Goal: Task Accomplishment & Management: Complete application form

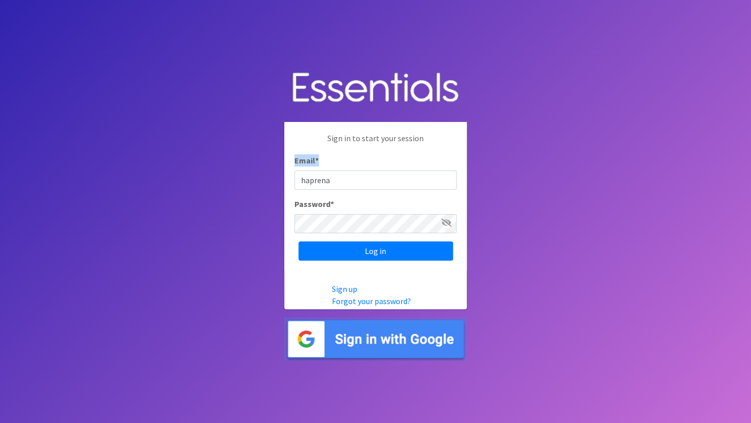
click at [389, 180] on div "Email * haprena" at bounding box center [375, 171] width 162 height 35
click at [387, 182] on input "haprena" at bounding box center [375, 180] width 162 height 19
type input "haprenatalassistance@franciscanalliance.org"
click at [442, 225] on icon at bounding box center [446, 223] width 10 height 8
click at [298, 242] on input "Log in" at bounding box center [375, 251] width 154 height 19
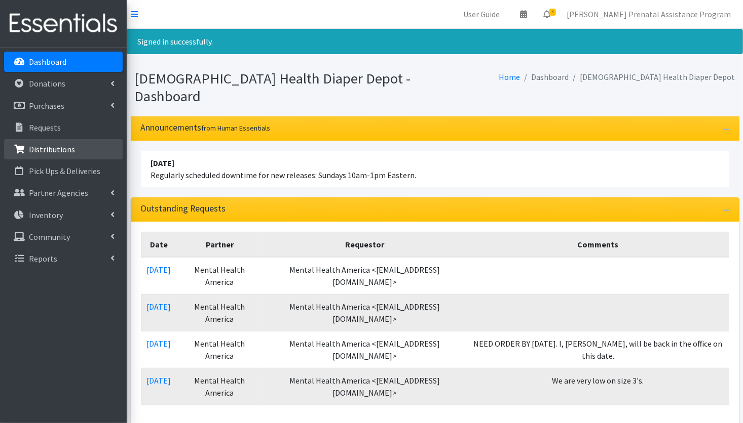
click at [50, 147] on p "Distributions" at bounding box center [52, 149] width 46 height 10
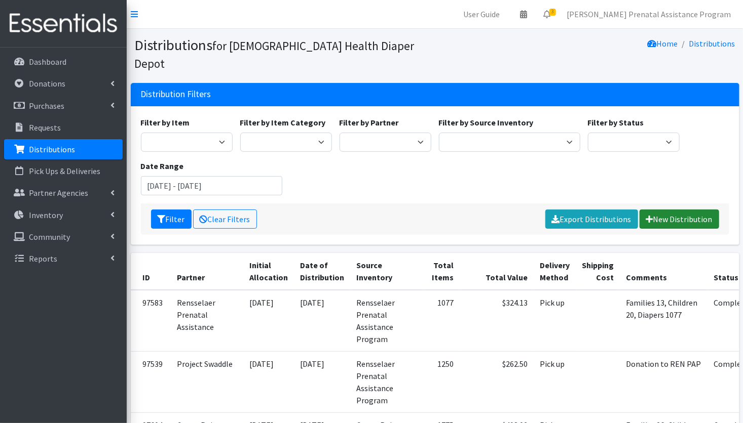
click at [679, 210] on link "New Distribution" at bounding box center [679, 219] width 80 height 19
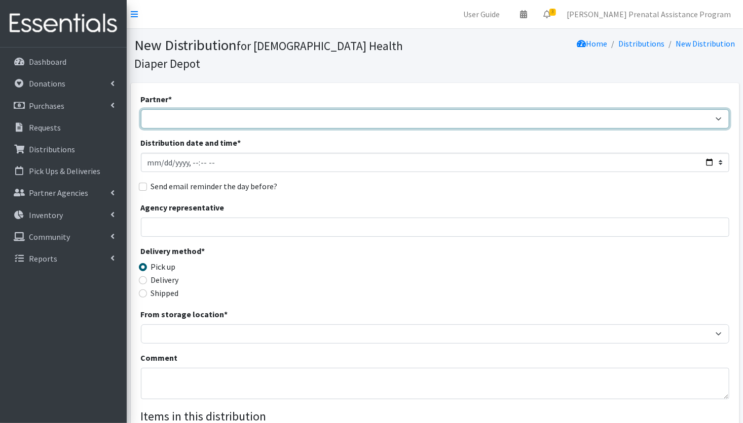
click at [351, 109] on select "ANEW Minitries Crown Point Prenatal Assistance [PERSON_NAME] Prenatal Assistanc…" at bounding box center [435, 118] width 588 height 19
select select "2553"
click at [141, 109] on select "ANEW Minitries Crown Point Prenatal Assistance [PERSON_NAME] Prenatal Assistanc…" at bounding box center [435, 118] width 588 height 19
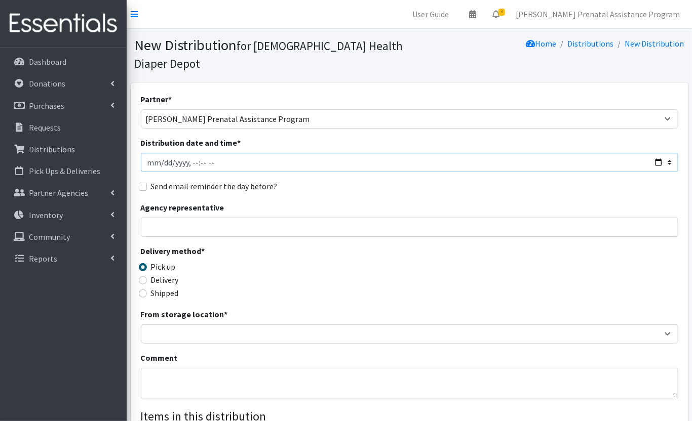
click at [162, 163] on input "Distribution date and time *" at bounding box center [409, 162] width 537 height 19
type input "2025-10-01T23:59"
click at [239, 195] on div "Partner * ANEW Minitries Crown Point Prenatal Assistance Hammond Prenatal Assis…" at bounding box center [409, 323] width 537 height 461
click at [198, 163] on input "Distribution date and time *" at bounding box center [409, 162] width 537 height 19
click at [214, 158] on input "Distribution date and time *" at bounding box center [409, 162] width 537 height 19
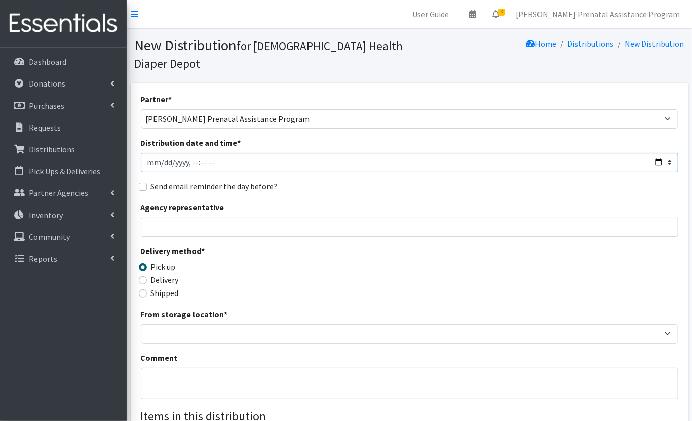
click at [214, 165] on input "Distribution date and time *" at bounding box center [409, 162] width 537 height 19
type input "[DATE]T11:59"
click at [201, 223] on input "Agency representative" at bounding box center [409, 227] width 537 height 19
type input "[PERSON_NAME]"
type input "1"
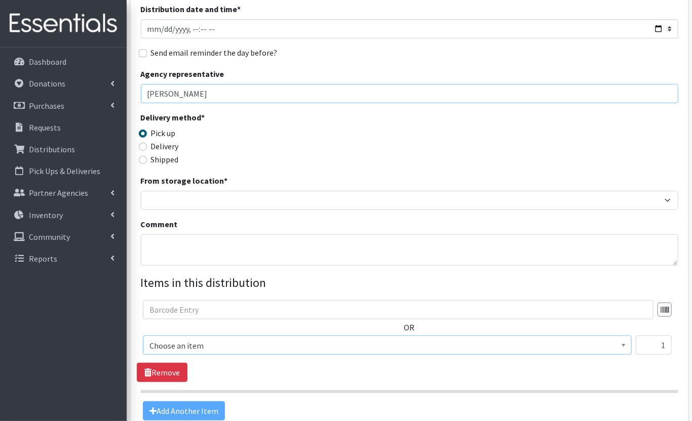
scroll to position [236, 0]
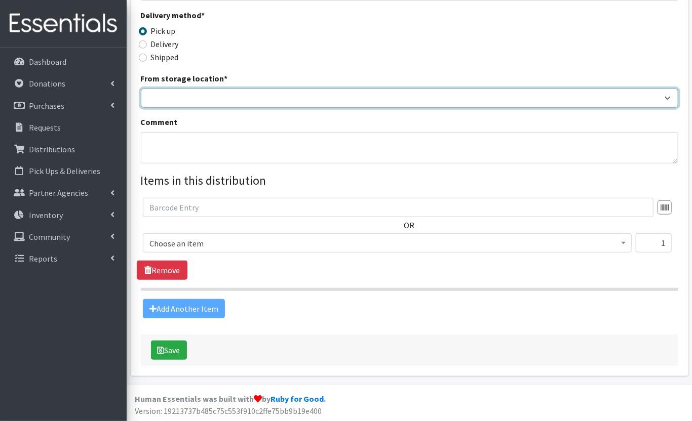
click at [187, 95] on select "Crown Point Bulk Storage Crown Point Prenatal Assistance Program Grant Car Seat…" at bounding box center [409, 98] width 537 height 19
select select "261"
click at [141, 89] on select "Crown Point Bulk Storage Crown Point Prenatal Assistance Program Grant Car Seat…" at bounding box center [409, 98] width 537 height 19
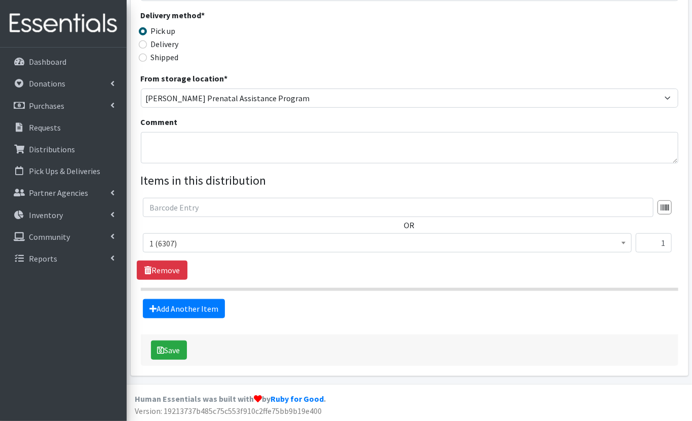
click at [203, 119] on div "Comment" at bounding box center [409, 140] width 537 height 48
paste textarea "Ramirez Pulido, Kimberly"
type textarea "[PERSON_NAME] [PERSON_NAME] completed"
click at [228, 209] on input "text" at bounding box center [398, 207] width 511 height 19
type input "Cribette"
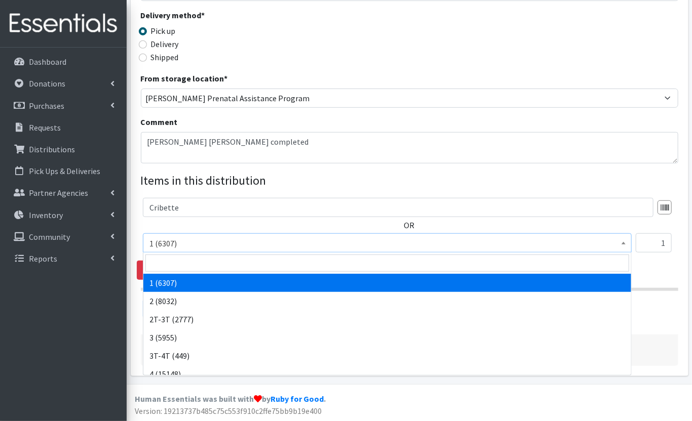
click at [626, 243] on b at bounding box center [624, 243] width 4 height 3
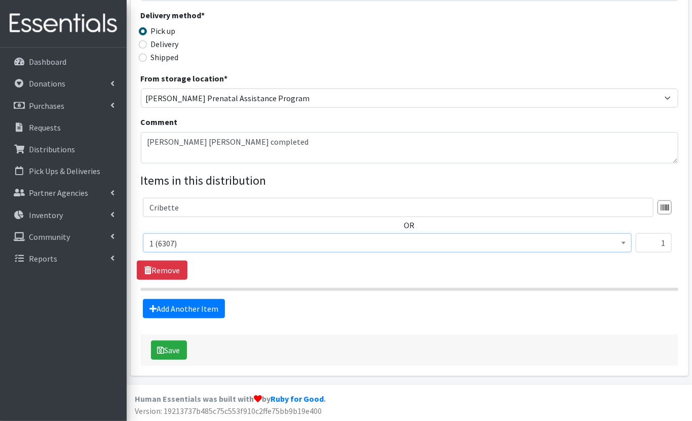
click at [626, 243] on b at bounding box center [624, 243] width 4 height 3
click at [580, 274] on div "Cribette OR 1 (6307) 2 (8032) 2T-3T (2777) 3 (5955) 3T-4T (449) 4 (15148) 4T-5T…" at bounding box center [409, 239] width 545 height 82
click at [666, 205] on div at bounding box center [664, 208] width 14 height 14
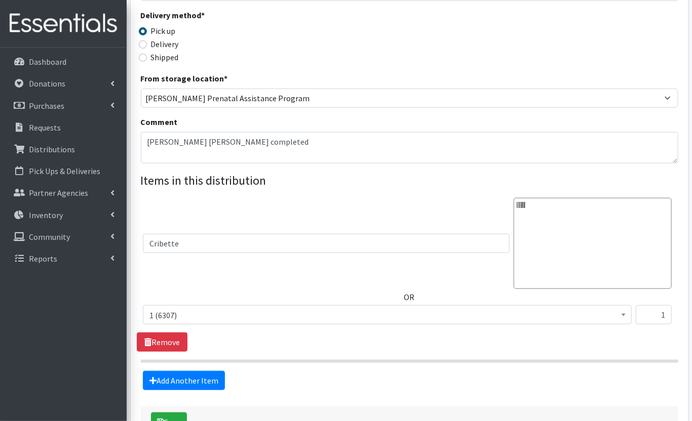
click at [666, 205] on div at bounding box center [593, 243] width 158 height 91
click at [524, 206] on div at bounding box center [593, 243] width 158 height 91
click at [375, 230] on div "Cribette" at bounding box center [409, 243] width 533 height 91
click at [523, 205] on div at bounding box center [593, 243] width 158 height 91
click at [457, 205] on div "Cribette" at bounding box center [409, 243] width 533 height 91
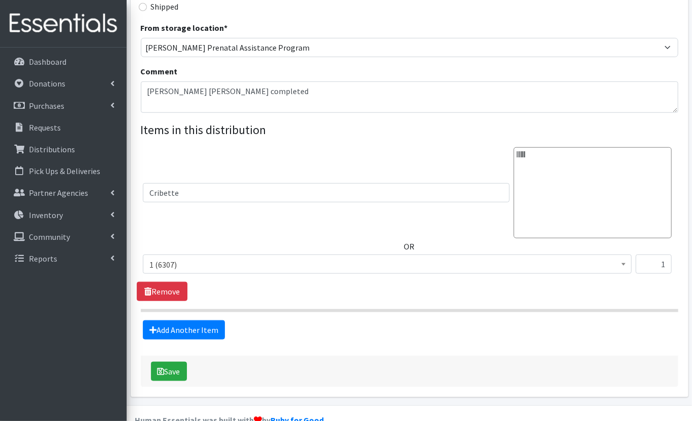
scroll to position [308, 0]
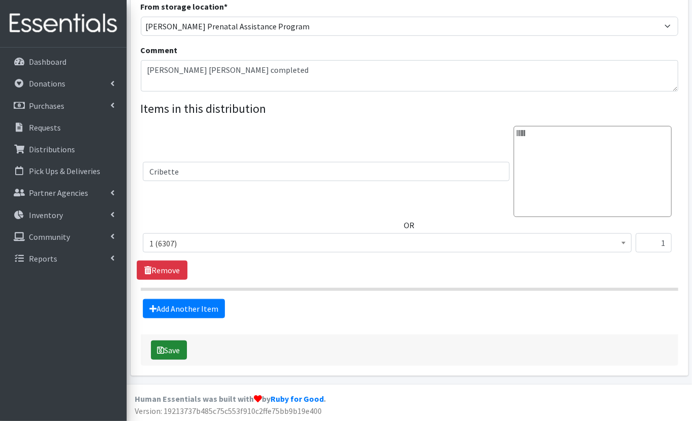
click at [171, 353] on button "Save" at bounding box center [169, 350] width 36 height 19
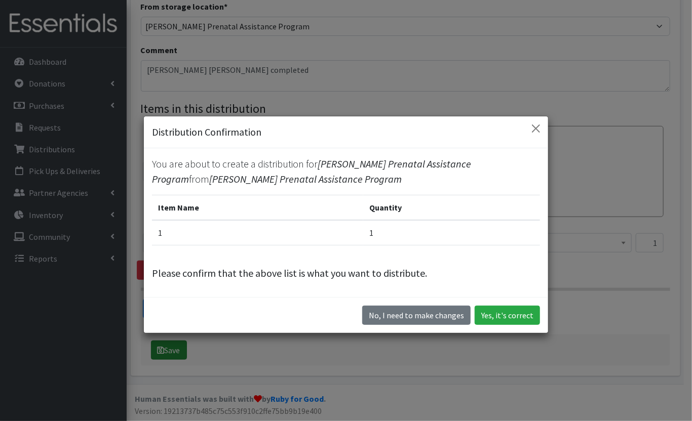
scroll to position [290, 0]
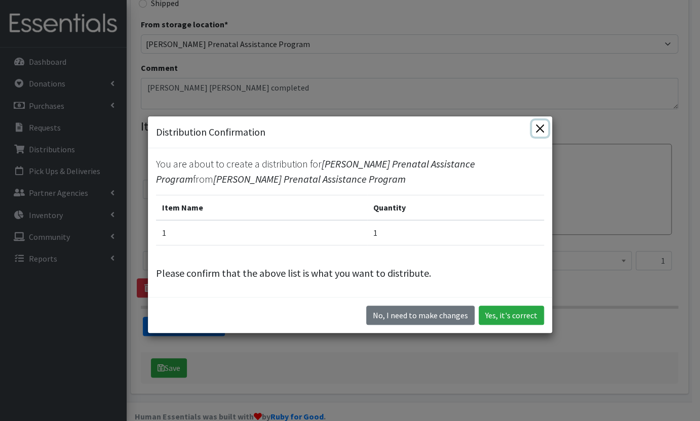
click at [539, 128] on button "Close" at bounding box center [540, 129] width 16 height 16
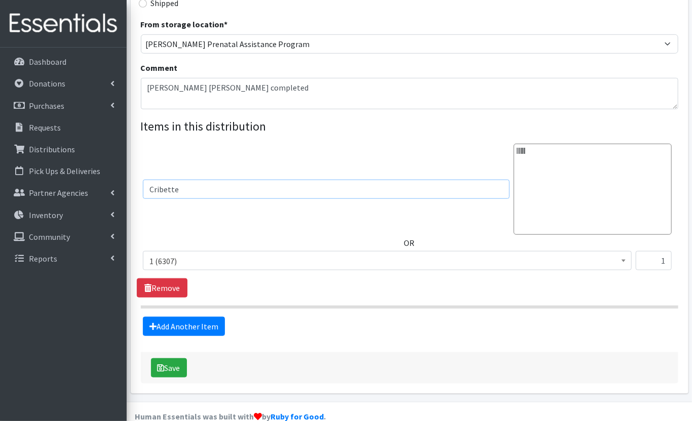
click at [396, 185] on input "Cribette" at bounding box center [326, 189] width 367 height 19
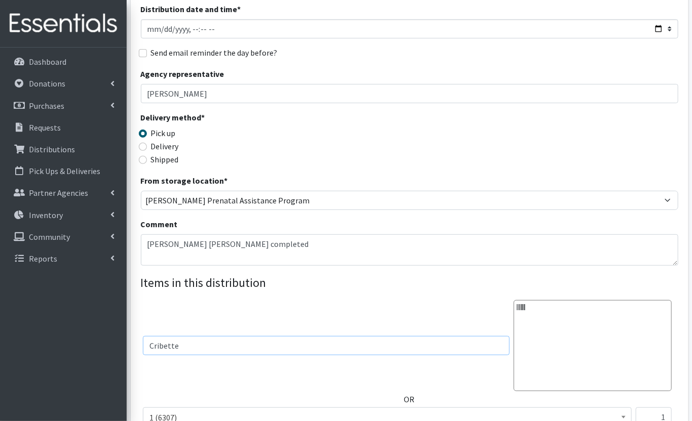
scroll to position [189, 0]
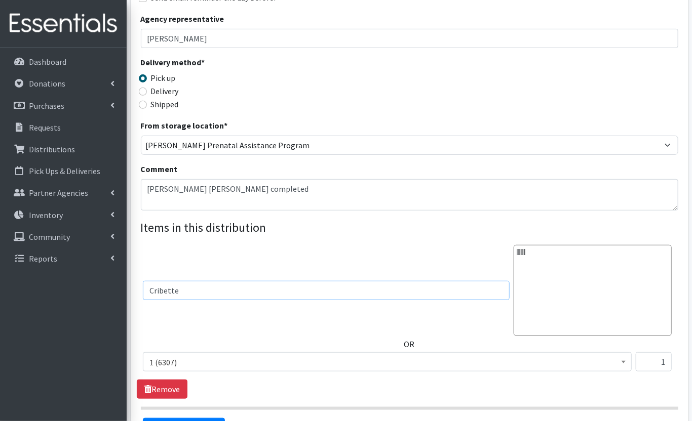
drag, startPoint x: 499, startPoint y: 296, endPoint x: 500, endPoint y: 306, distance: 9.7
click at [499, 300] on div "Cribette" at bounding box center [409, 290] width 533 height 91
click at [505, 314] on div "Cribette" at bounding box center [409, 290] width 533 height 91
click at [535, 286] on video at bounding box center [593, 294] width 152 height 76
click at [421, 294] on input "Cribette" at bounding box center [326, 290] width 367 height 19
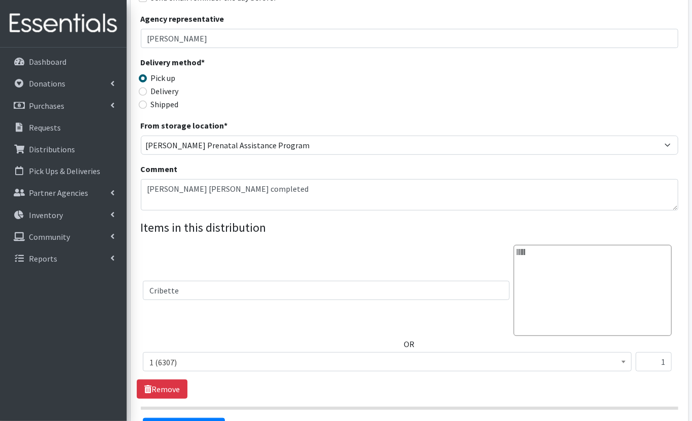
click at [402, 250] on div "Cribette" at bounding box center [409, 290] width 533 height 91
click at [614, 261] on video at bounding box center [593, 294] width 152 height 76
click at [433, 368] on span "1 (6307)" at bounding box center [387, 363] width 476 height 14
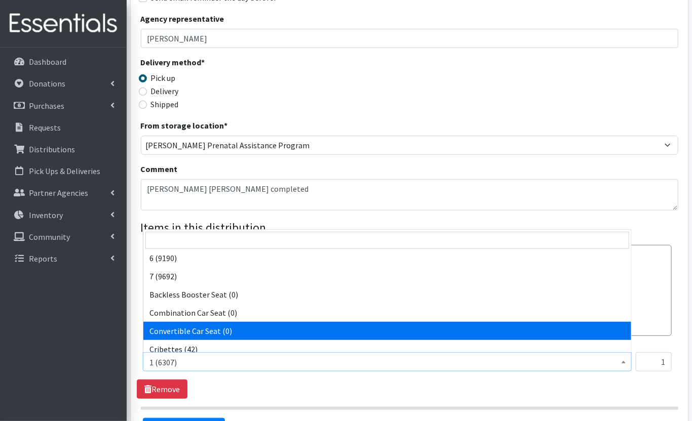
scroll to position [217, 0]
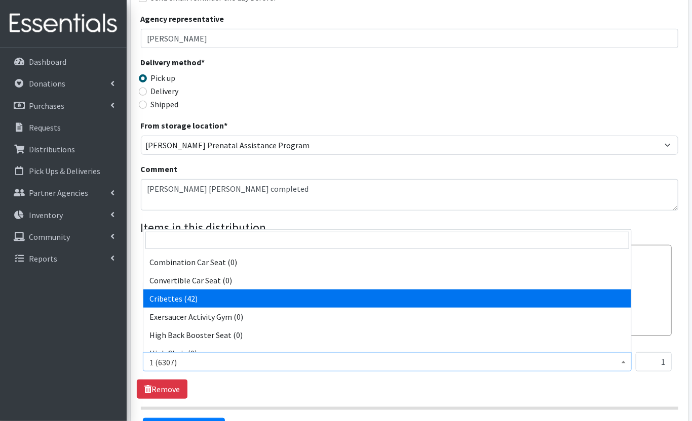
select select "14362"
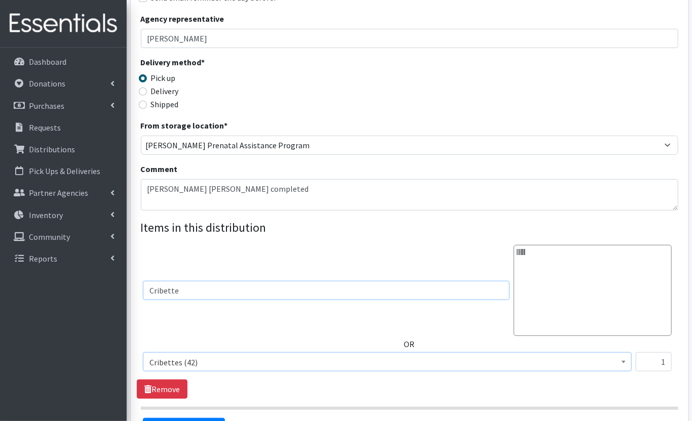
click at [367, 296] on input "Cribette" at bounding box center [326, 290] width 367 height 19
click at [311, 324] on div at bounding box center [409, 290] width 533 height 91
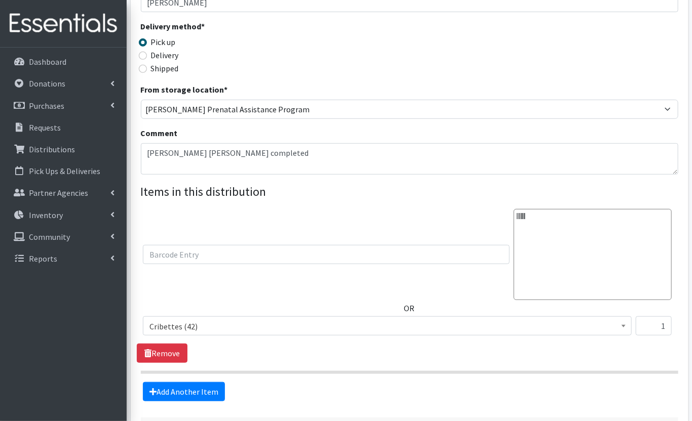
scroll to position [290, 0]
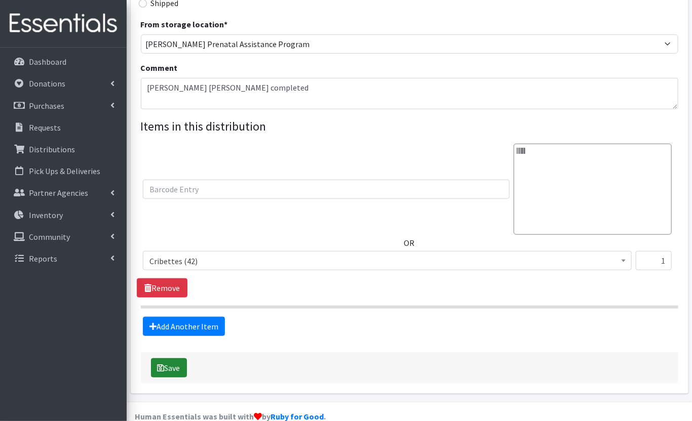
click at [176, 367] on button "Save" at bounding box center [169, 368] width 36 height 19
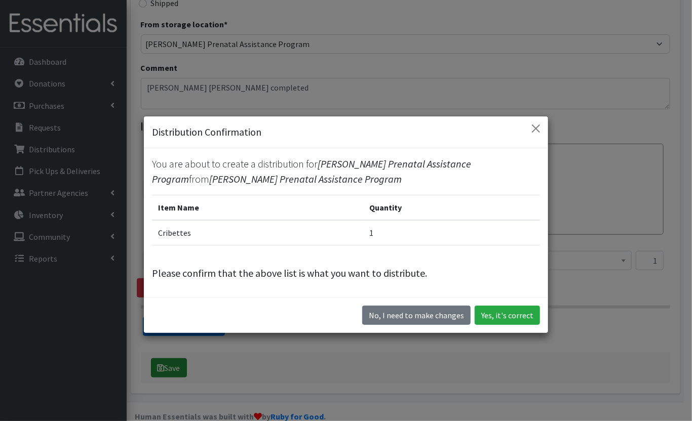
scroll to position [273, 0]
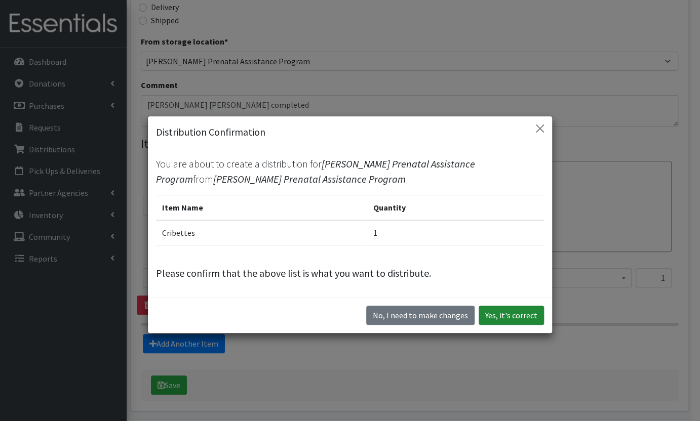
click at [499, 317] on button "Yes, it's correct" at bounding box center [511, 315] width 65 height 19
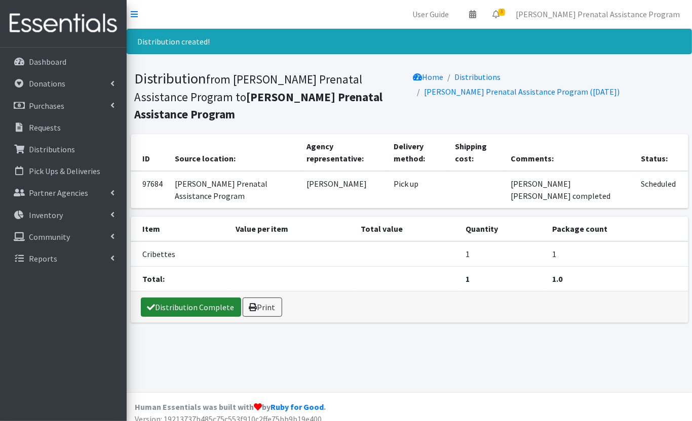
click at [171, 298] on link "Distribution Complete" at bounding box center [191, 307] width 100 height 19
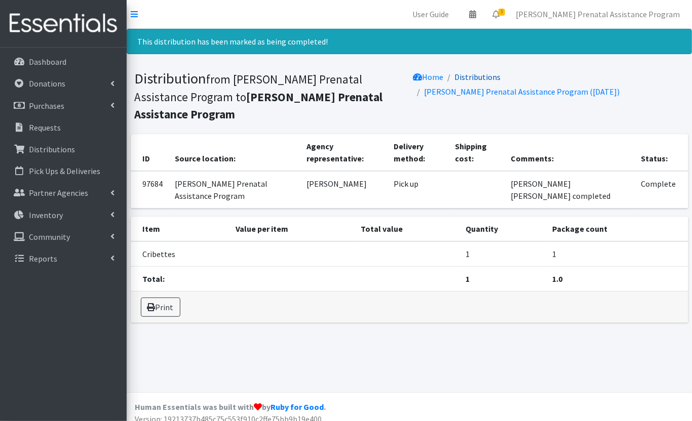
click at [489, 77] on link "Distributions" at bounding box center [478, 77] width 46 height 10
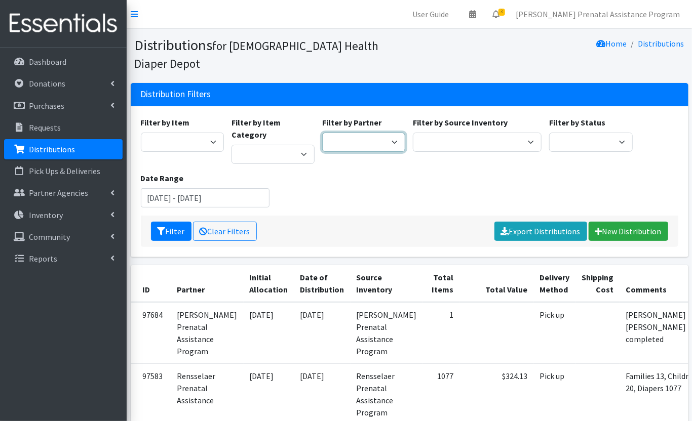
click at [396, 133] on select "ANEW Minitries Crown Point Prenatal Assistance Hammond Prenatal Assistance Prog…" at bounding box center [363, 142] width 83 height 19
select select "2553"
click at [322, 133] on select "ANEW Minitries Crown Point Prenatal Assistance Hammond Prenatal Assistance Prog…" at bounding box center [363, 142] width 83 height 19
click at [259, 188] on input "August 6, 2025 - November 6, 2025" at bounding box center [205, 197] width 129 height 19
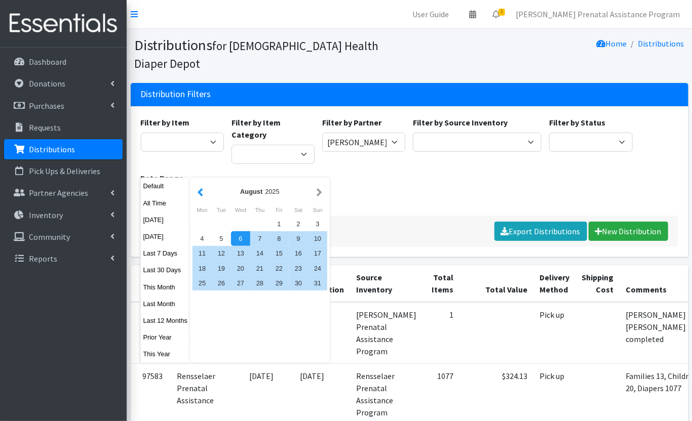
click at [203, 193] on button "button" at bounding box center [200, 191] width 11 height 13
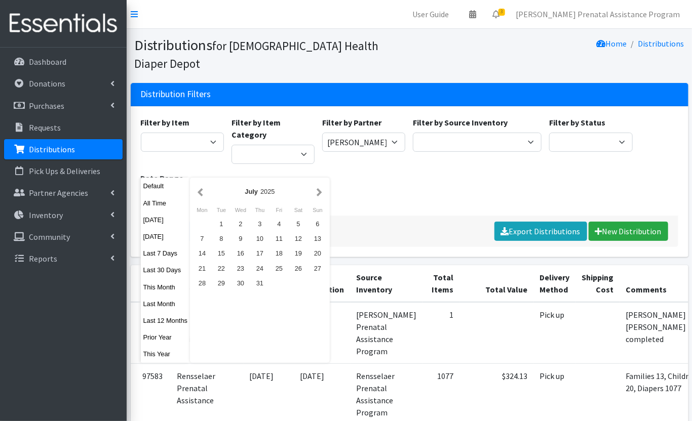
click at [203, 193] on button "button" at bounding box center [200, 191] width 11 height 13
click at [219, 227] on div "1" at bounding box center [221, 224] width 19 height 15
click at [221, 225] on div "1" at bounding box center [221, 224] width 19 height 15
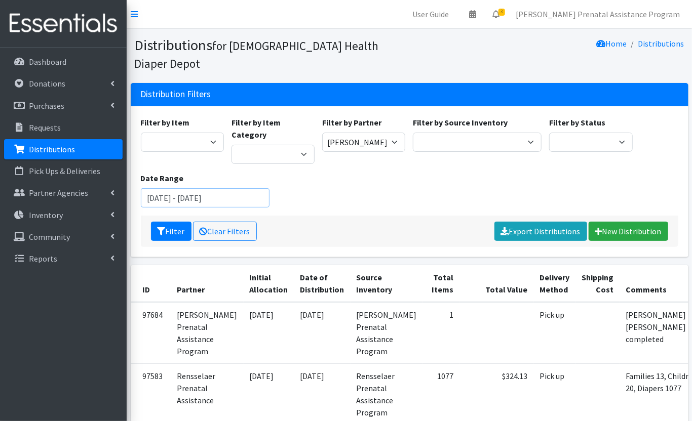
click at [248, 188] on input "April 1, 2025 - April 1, 2025" at bounding box center [205, 197] width 129 height 19
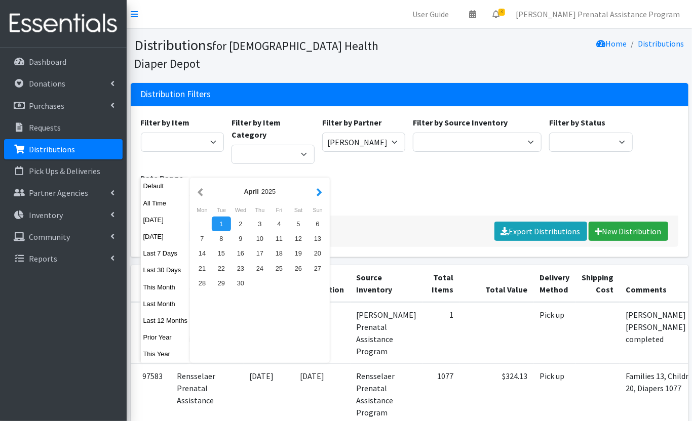
click at [319, 193] on button "button" at bounding box center [319, 191] width 11 height 13
click at [319, 195] on button "button" at bounding box center [319, 191] width 11 height 13
click at [318, 195] on button "button" at bounding box center [319, 191] width 11 height 13
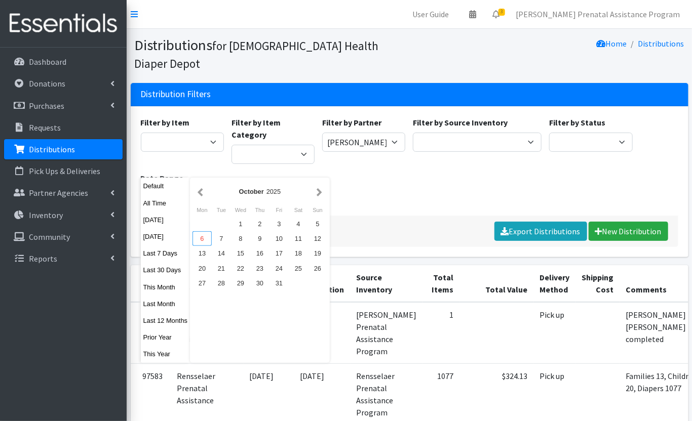
click at [206, 240] on div "6" at bounding box center [201, 238] width 19 height 15
click at [349, 164] on div "Filter by Item 1 2 2T-3T 3 3T-4T 4 4T-5T 5 5T-6T 6 7 Backless Booster Seat Boys…" at bounding box center [409, 166] width 545 height 99
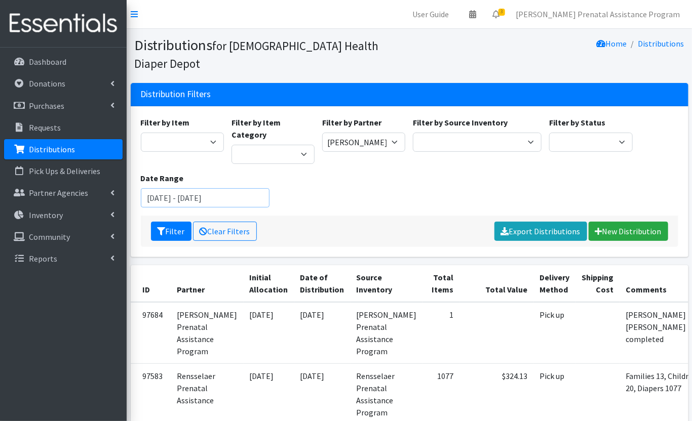
click at [238, 188] on input "April 1, 2025 - April 1, 2025" at bounding box center [205, 197] width 129 height 19
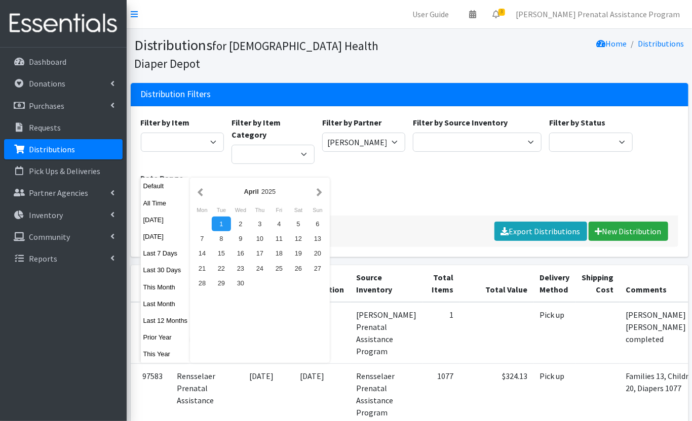
type input "[DATE] - [DATE]"
click at [151, 222] on button "Filter" at bounding box center [171, 231] width 41 height 19
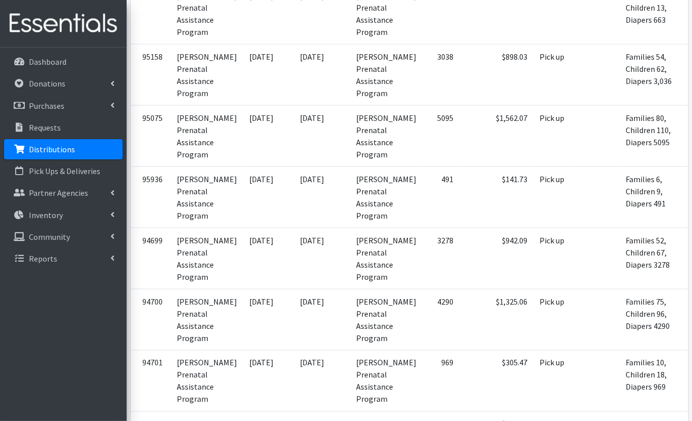
scroll to position [557, 0]
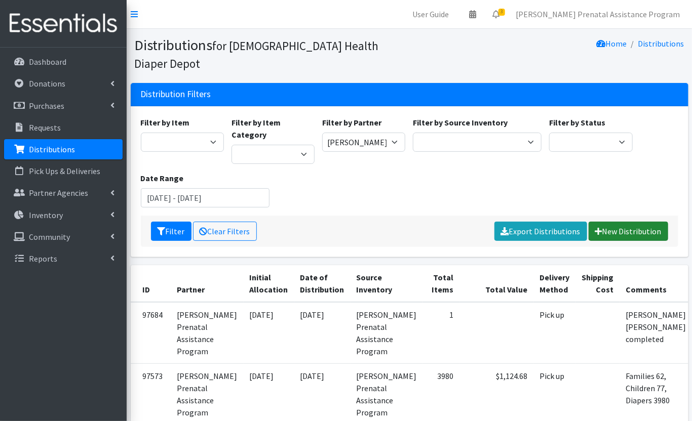
click at [645, 222] on link "New Distribution" at bounding box center [629, 231] width 80 height 19
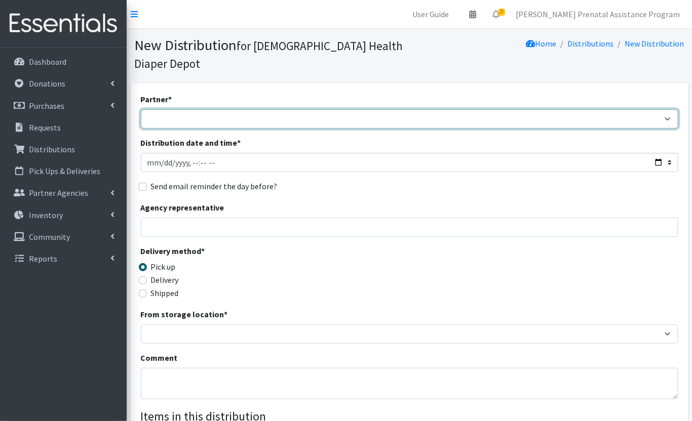
click at [308, 114] on select "ANEW Minitries Crown Point Prenatal Assistance [PERSON_NAME] Prenatal Assistanc…" at bounding box center [409, 118] width 537 height 19
select select "2553"
click at [141, 109] on select "ANEW Minitries Crown Point Prenatal Assistance [PERSON_NAME] Prenatal Assistanc…" at bounding box center [409, 118] width 537 height 19
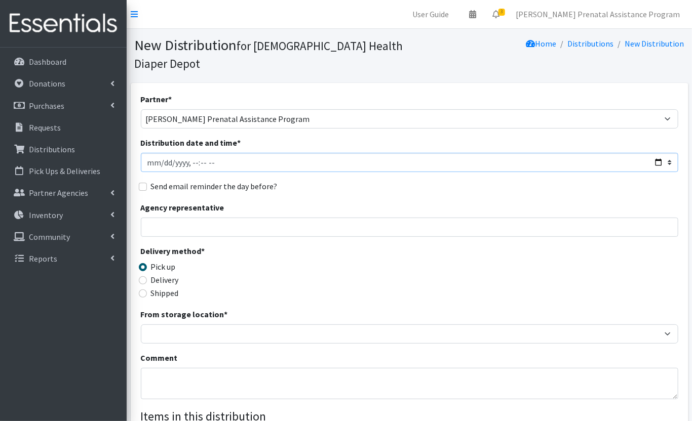
click at [162, 164] on input "Distribution date and time *" at bounding box center [409, 162] width 537 height 19
click at [658, 162] on input "Distribution date and time *" at bounding box center [409, 162] width 537 height 19
type input "[DATE]T13:01"
click at [415, 194] on div "Partner * ANEW Minitries Crown Point Prenatal Assistance [PERSON_NAME] Prenatal…" at bounding box center [409, 323] width 537 height 461
click at [297, 229] on input "Agency representative" at bounding box center [409, 227] width 537 height 19
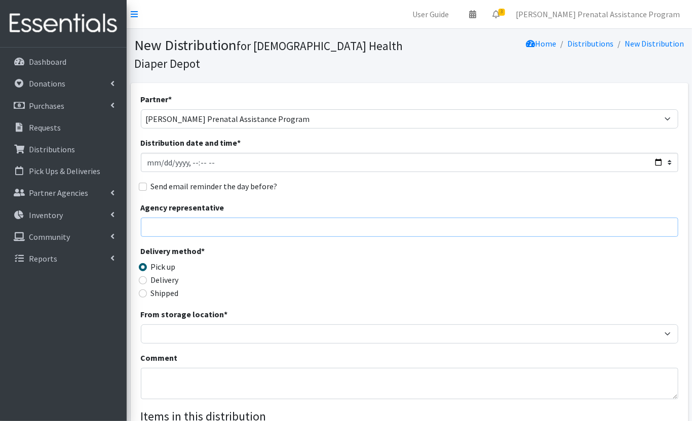
type input "[PERSON_NAME]"
type input "1"
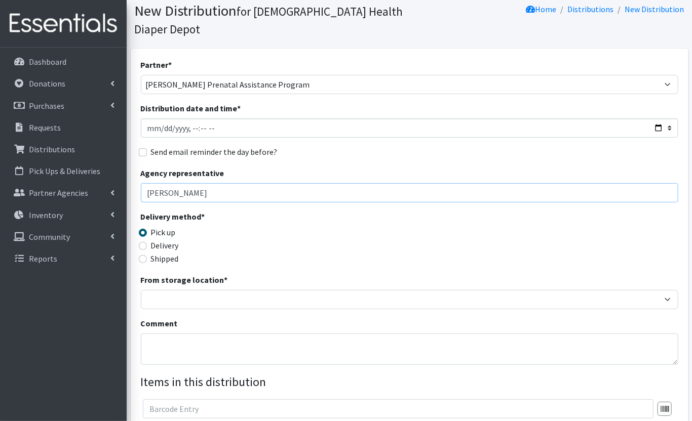
scroll to position [33, 0]
click at [339, 236] on div "Delivery method * Pick up Delivery Shipped Shipping cost" at bounding box center [409, 243] width 537 height 63
click at [397, 186] on input "LaCia Reynolds" at bounding box center [409, 193] width 537 height 19
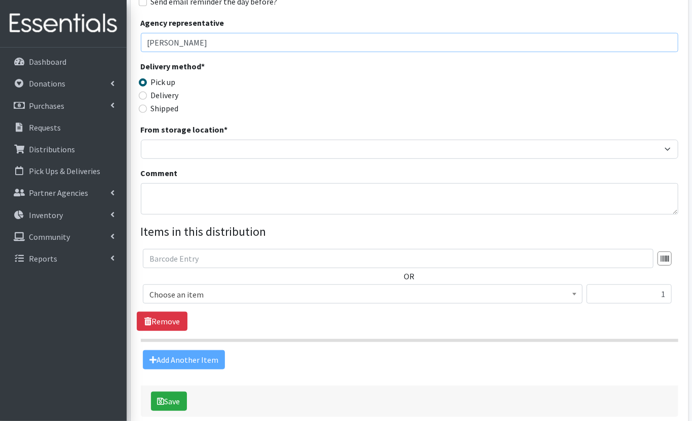
scroll to position [185, 0]
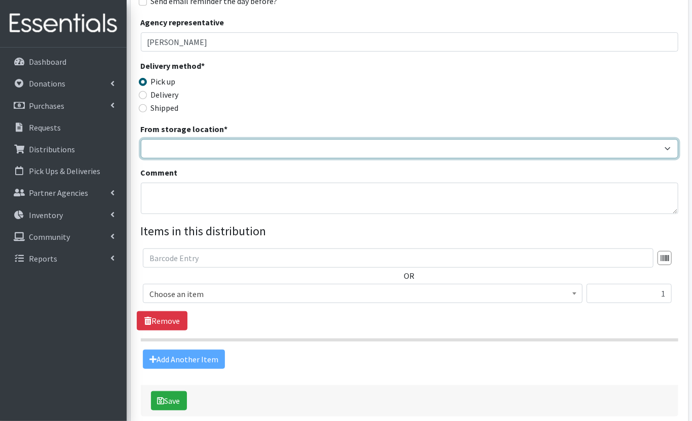
click at [242, 157] on select "Crown Point Bulk Storage Crown Point Prenatal Assistance Program Grant Car Seat…" at bounding box center [409, 148] width 537 height 19
select select "261"
click at [141, 139] on select "Crown Point Bulk Storage Crown Point Prenatal Assistance Program Grant Car Seat…" at bounding box center [409, 148] width 537 height 19
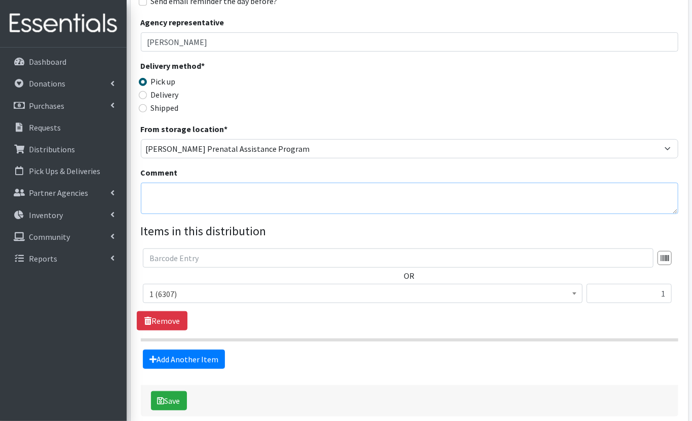
click at [187, 199] on textarea "Comment" at bounding box center [409, 198] width 537 height 31
paste textarea "DeJong, Melissa"
type textarea "[PERSON_NAME] completed"
click at [616, 259] on input "text" at bounding box center [398, 258] width 511 height 19
click at [570, 296] on span at bounding box center [574, 293] width 10 height 16
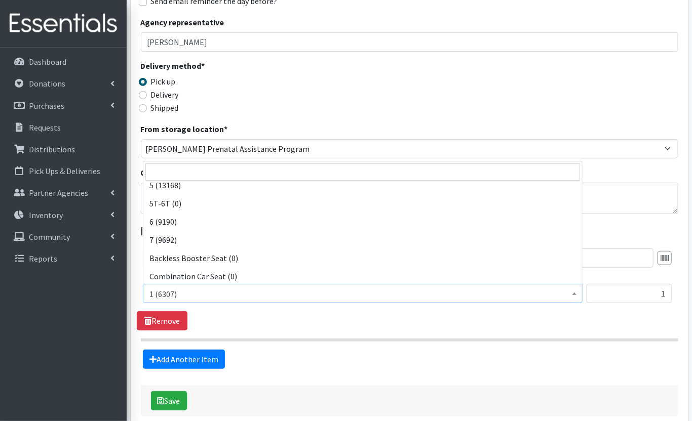
scroll to position [203, 0]
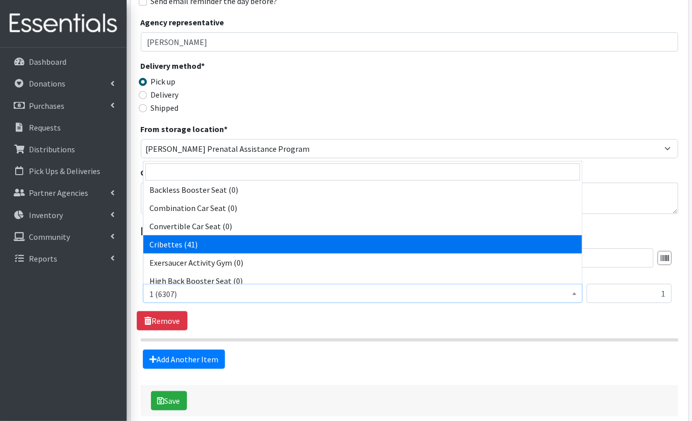
select select "14362"
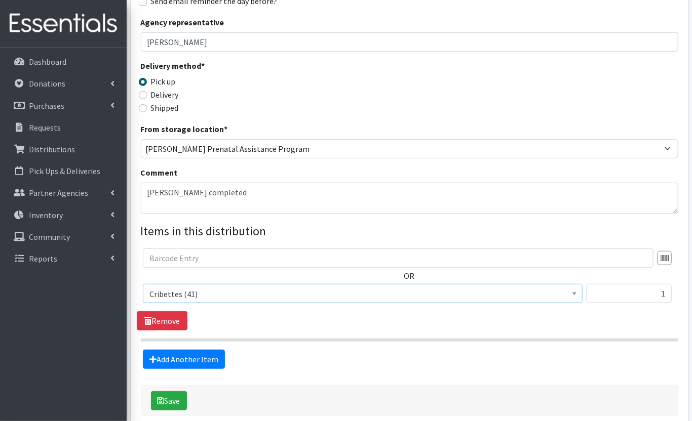
click at [300, 326] on div "OR 1 (6307) 2 (8032) 2T-3T (2777) 3 (5955) 3T-4T (449) 4 (15148) 4T-5T (581) 5 …" at bounding box center [409, 290] width 545 height 82
click at [167, 397] on button "Save" at bounding box center [169, 401] width 36 height 19
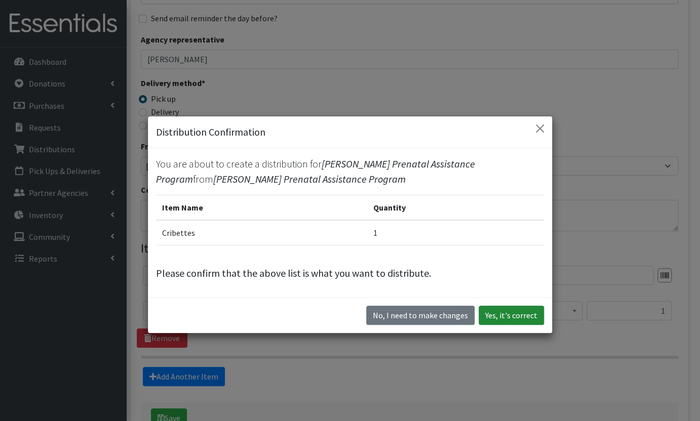
click at [490, 313] on button "Yes, it's correct" at bounding box center [511, 315] width 65 height 19
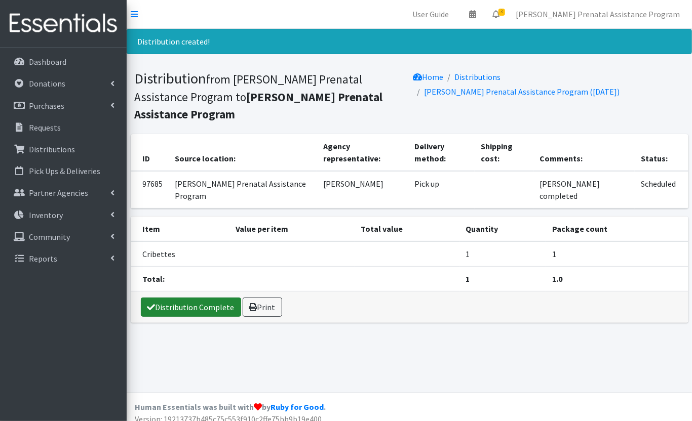
click at [150, 303] on icon at bounding box center [151, 307] width 8 height 8
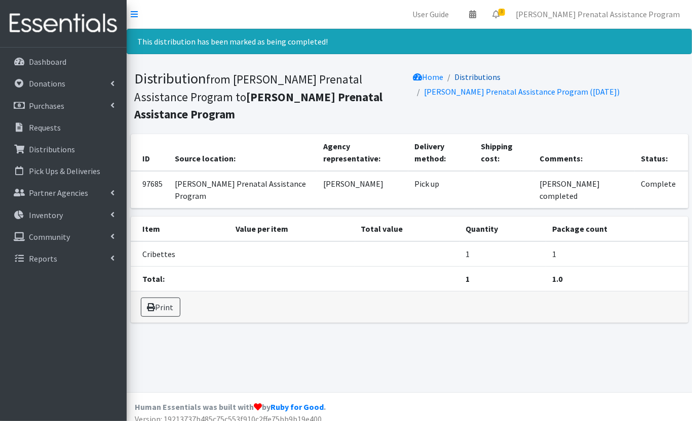
click at [482, 72] on link "Distributions" at bounding box center [478, 77] width 46 height 10
